Goal: Use online tool/utility: Utilize a website feature to perform a specific function

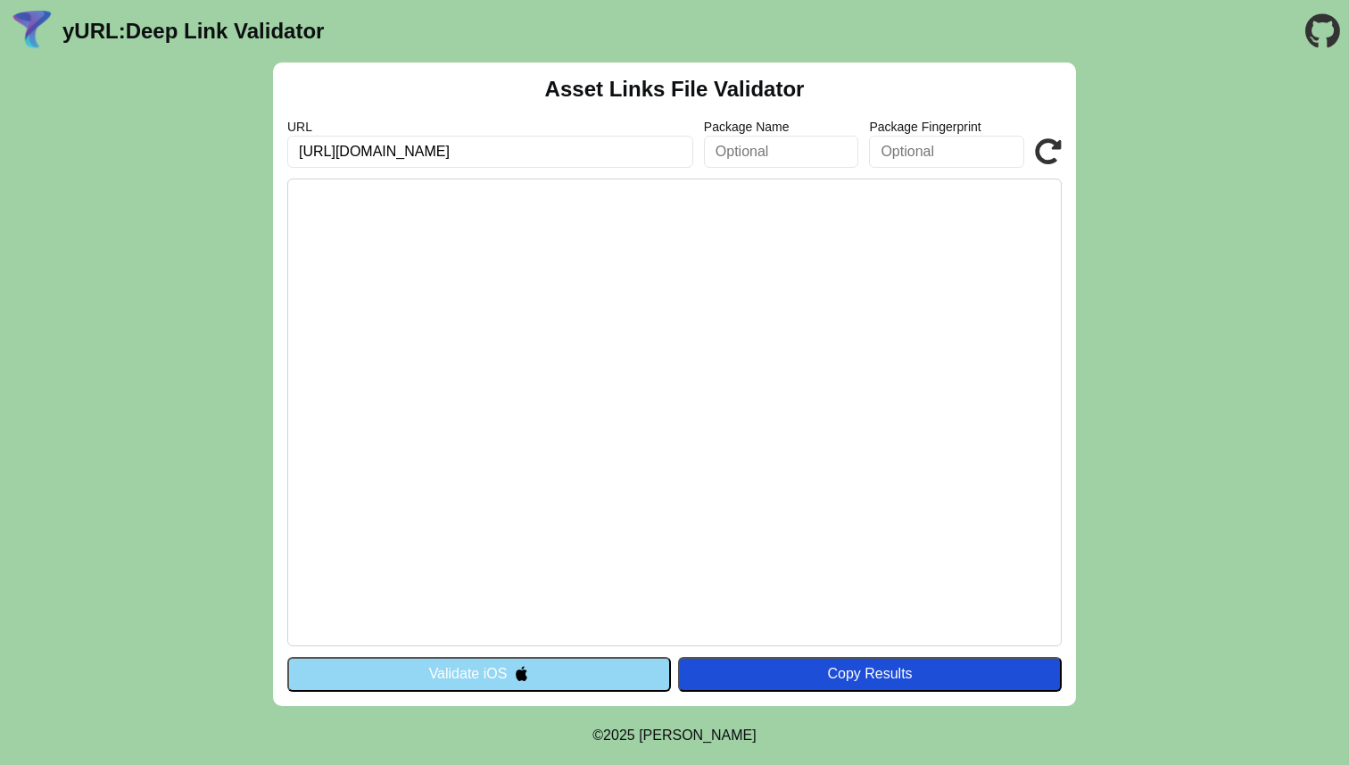
type input "[URL][DOMAIN_NAME]"
click at [570, 670] on button "Validate iOS" at bounding box center [479, 674] width 384 height 34
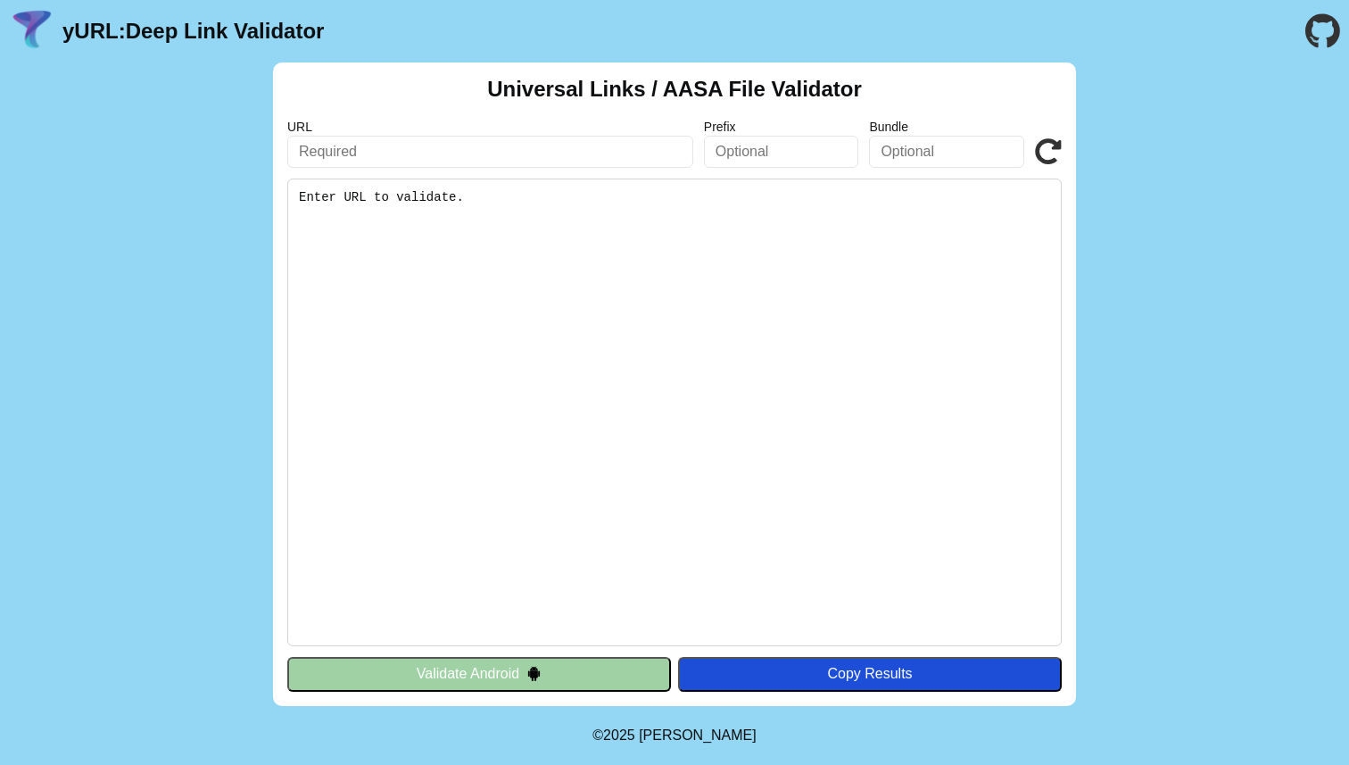
click at [578, 158] on input "text" at bounding box center [490, 152] width 406 height 32
type input "[URL][DOMAIN_NAME]"
click at [528, 669] on img at bounding box center [533, 673] width 15 height 15
